Goal: Find contact information: Find contact information

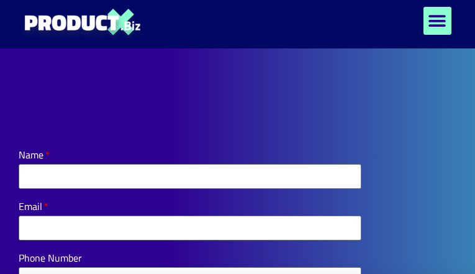
type input "**********"
type input "*********"
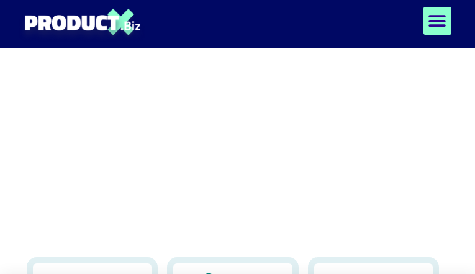
type input "*********"
type input "**********"
